Goal: Information Seeking & Learning: Learn about a topic

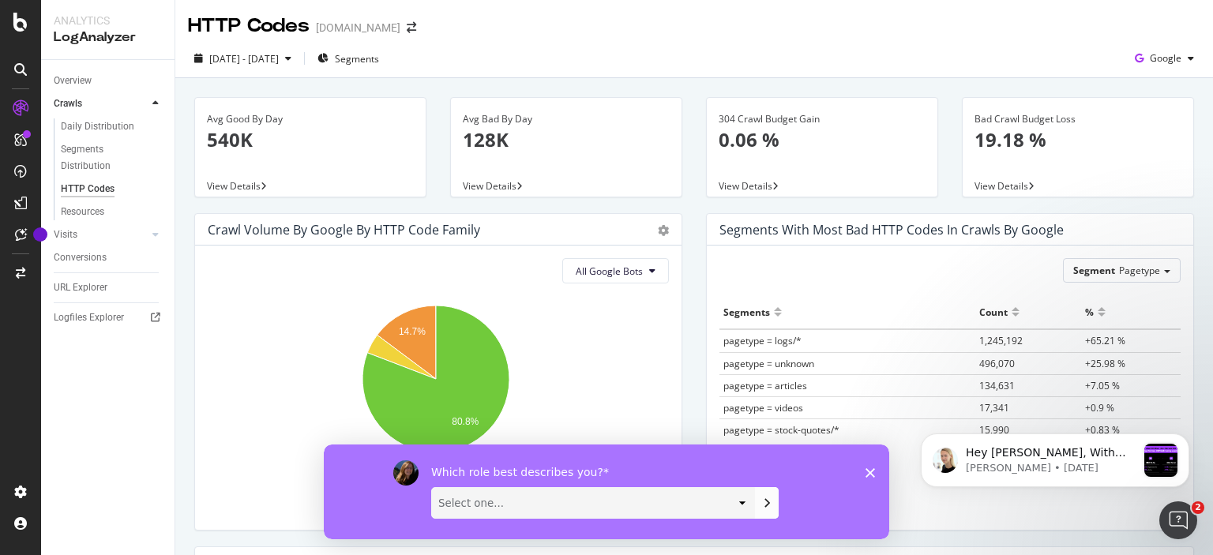
click at [866, 469] on polygon "Close survey" at bounding box center [869, 471] width 9 height 9
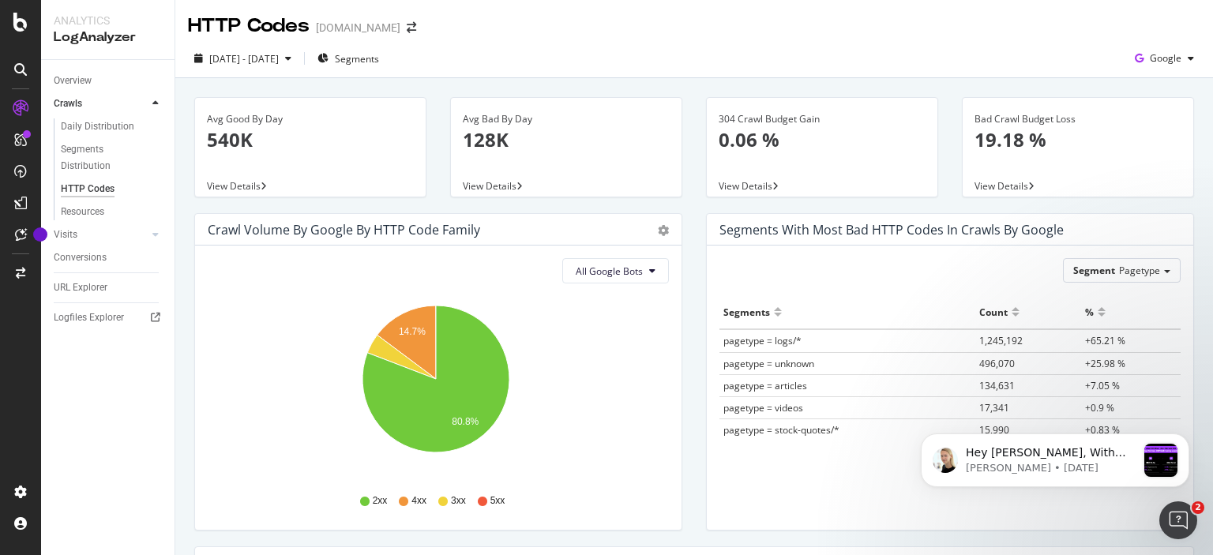
click at [1007, 142] on p "19.18 %" at bounding box center [1077, 139] width 207 height 27
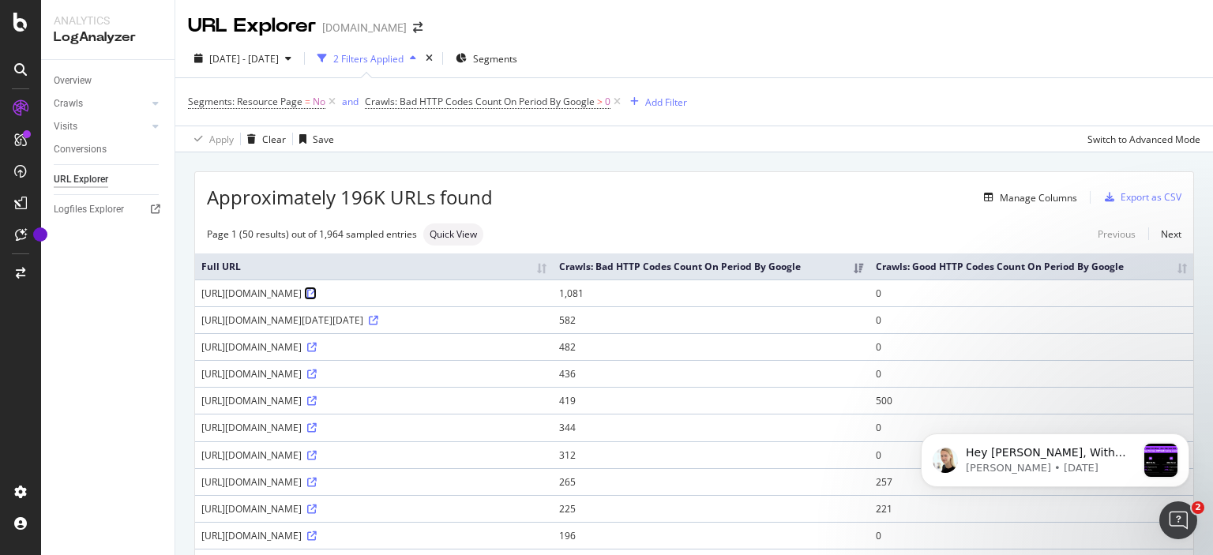
click at [317, 298] on icon at bounding box center [311, 293] width 9 height 9
click at [369, 325] on icon at bounding box center [373, 320] width 9 height 9
click at [1185, 437] on icon "Dismiss notification" at bounding box center [1184, 438] width 9 height 9
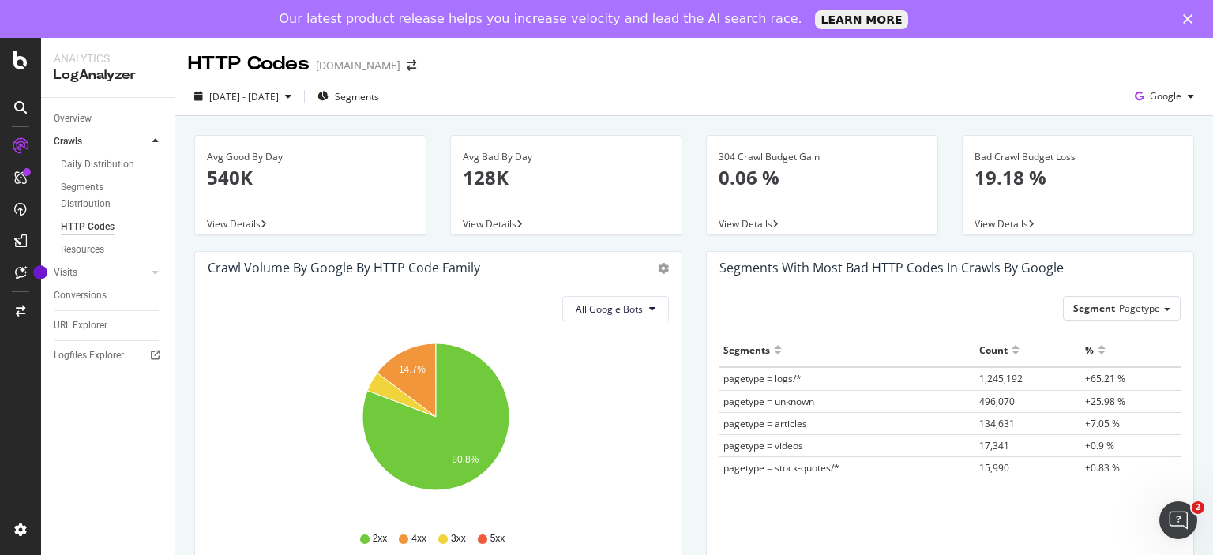
click at [1034, 187] on p "19.18 %" at bounding box center [1077, 177] width 207 height 27
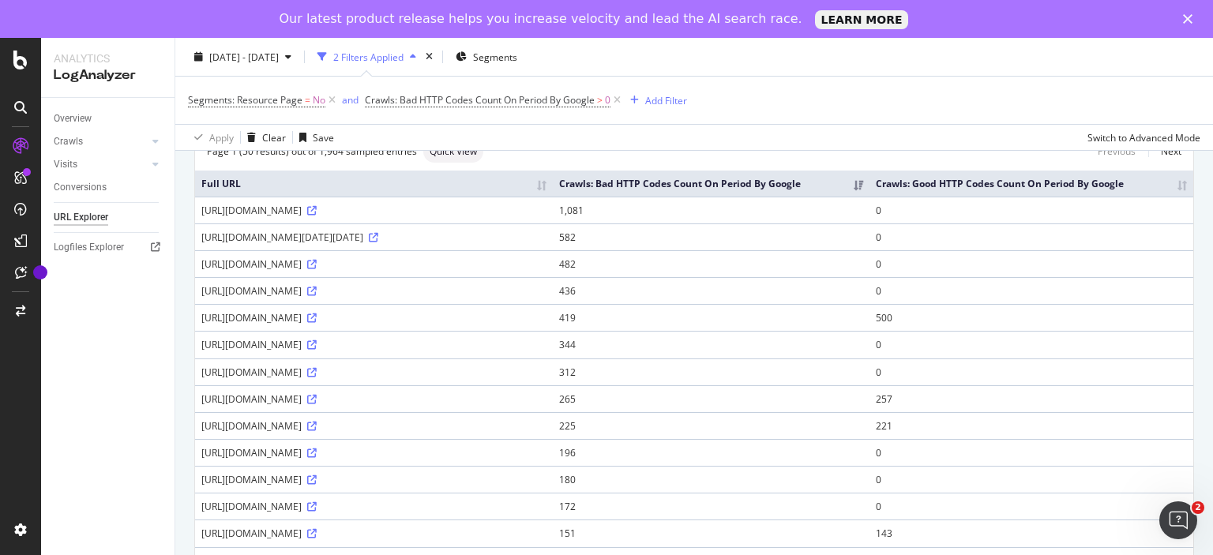
scroll to position [158, 0]
